Goal: Task Accomplishment & Management: Manage account settings

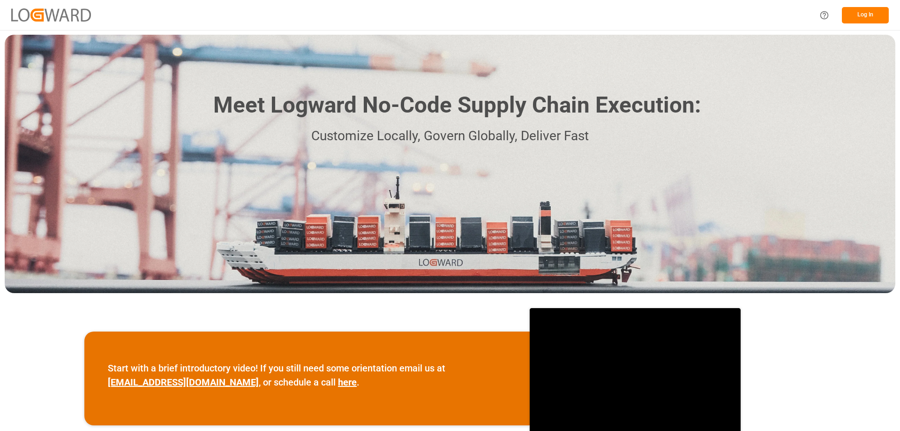
click at [866, 19] on button "Log In" at bounding box center [865, 15] width 47 height 16
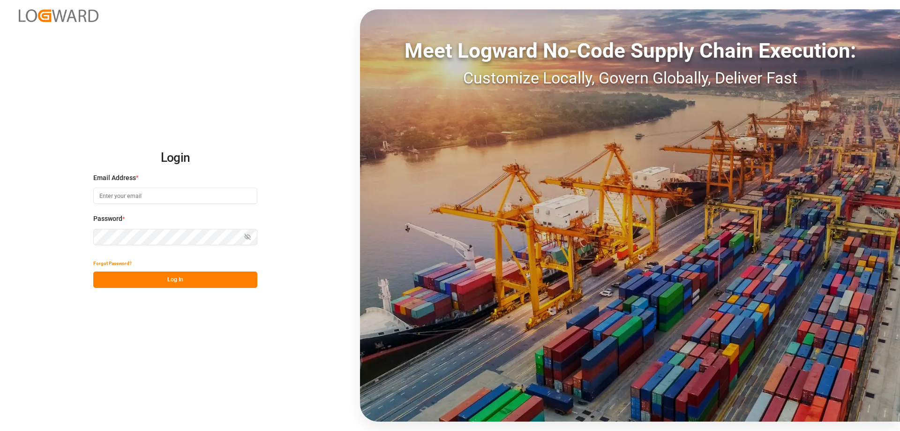
type input "[PERSON_NAME][EMAIL_ADDRESS][DOMAIN_NAME]"
click at [194, 283] on button "Log In" at bounding box center [175, 279] width 164 height 16
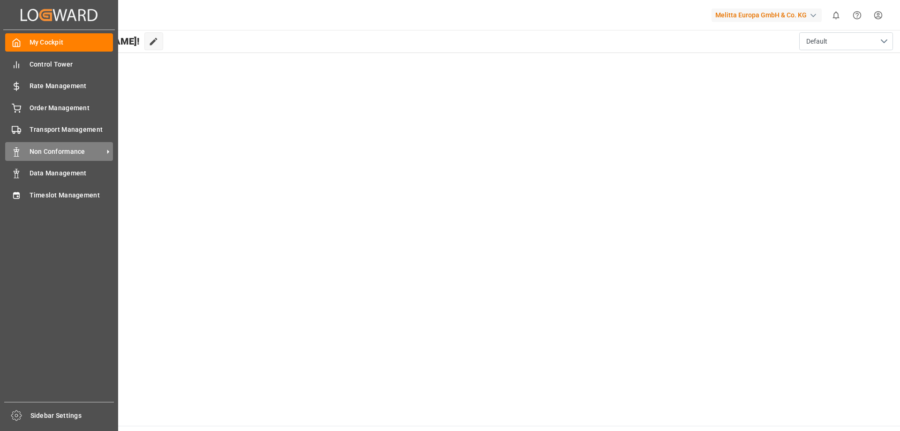
click at [61, 149] on span "Non Conformance" at bounding box center [67, 152] width 74 height 10
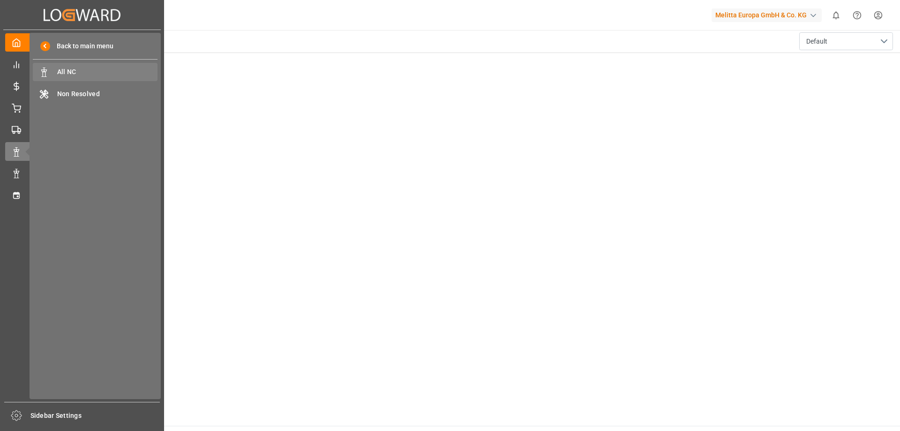
click at [106, 74] on span "All NC" at bounding box center [107, 72] width 101 height 10
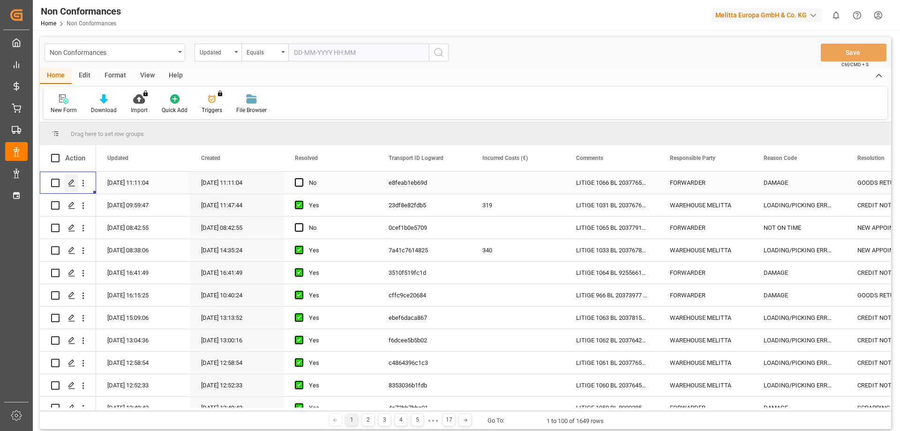
click at [74, 181] on polygon "Press SPACE to select this row." at bounding box center [71, 182] width 5 height 5
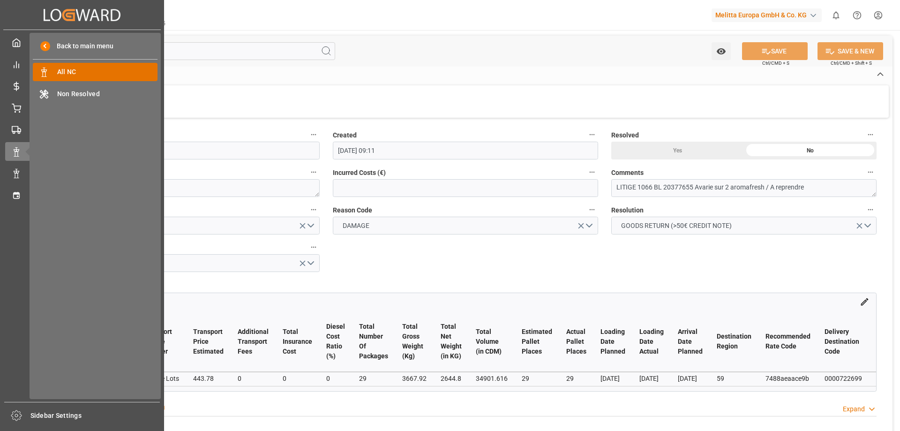
click at [86, 71] on span "All NC" at bounding box center [107, 72] width 101 height 10
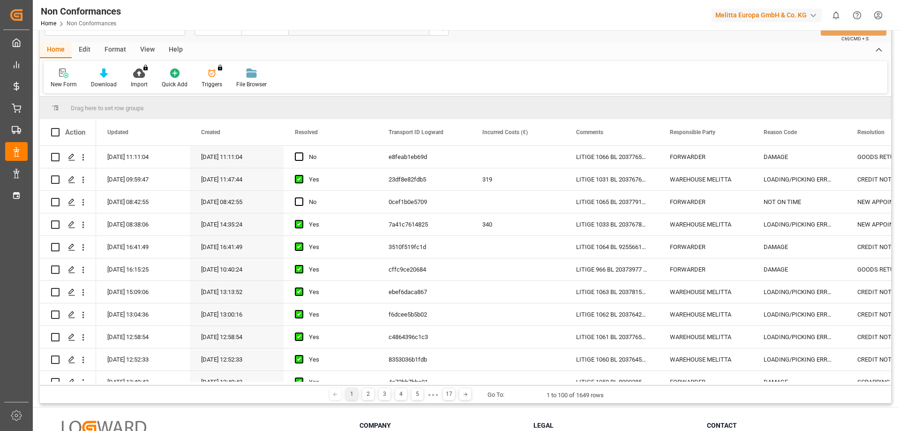
scroll to position [47, 0]
